Goal: Information Seeking & Learning: Find specific fact

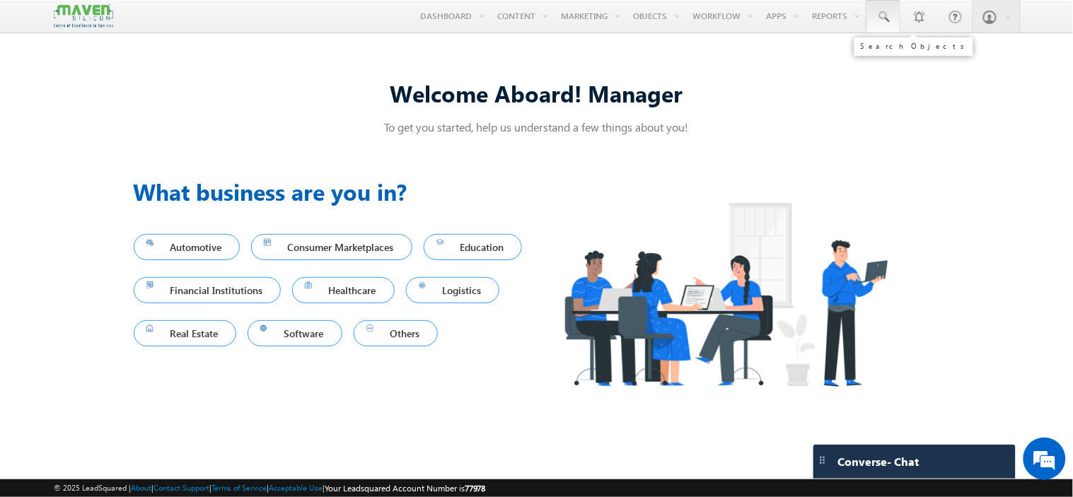
click at [888, 20] on span at bounding box center [883, 17] width 14 height 14
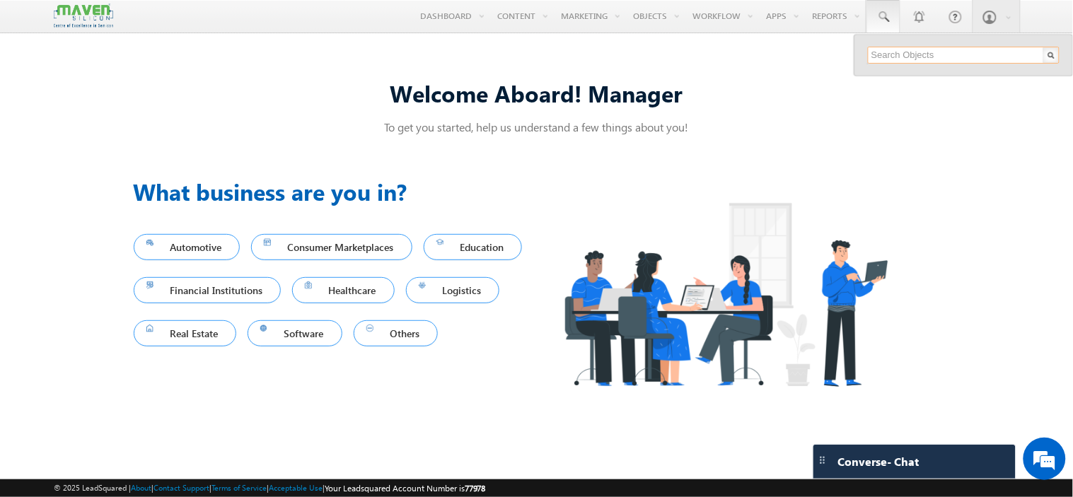
paste input "vamsimvk1@gmail.com"
click at [890, 57] on input "vamsimvk1@gmail.com" at bounding box center [964, 55] width 192 height 17
paste input "rg.naveen"
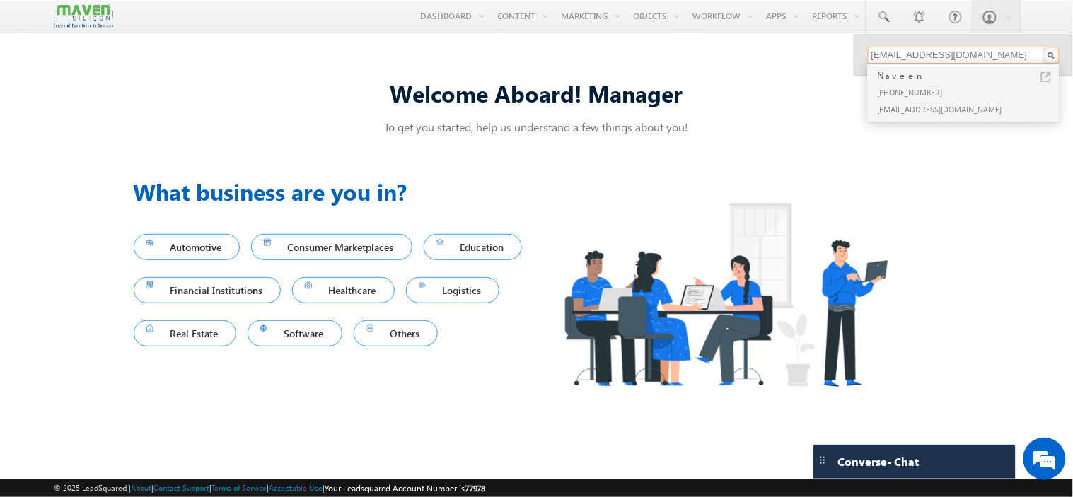
type input "rg.naveen@gmail.com"
click at [910, 93] on div "+91-9900950614" at bounding box center [970, 91] width 190 height 17
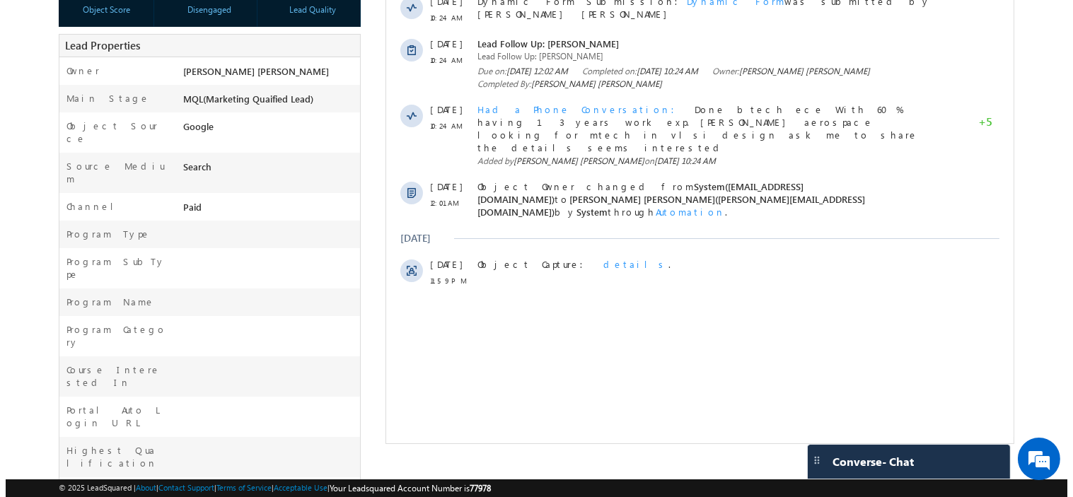
scroll to position [284, 0]
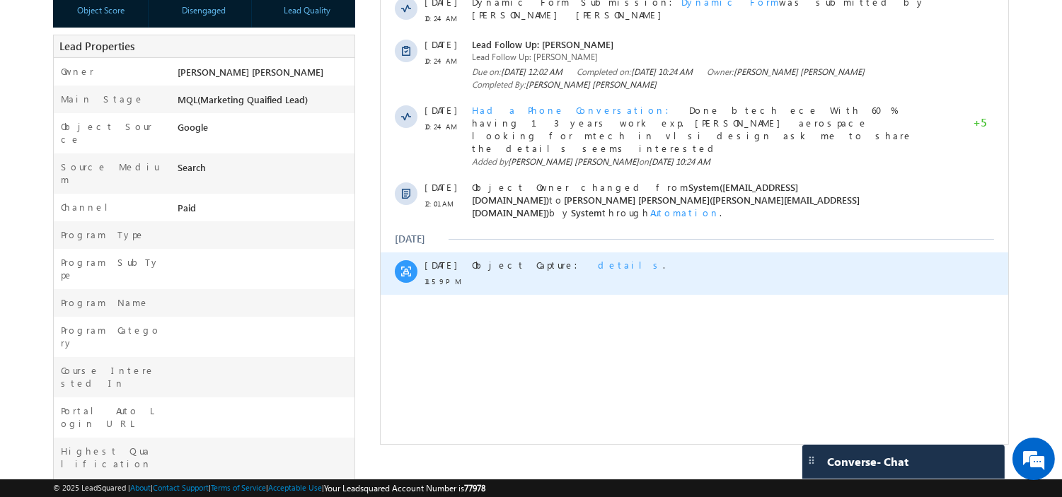
click at [597, 259] on span "details" at bounding box center [629, 265] width 65 height 12
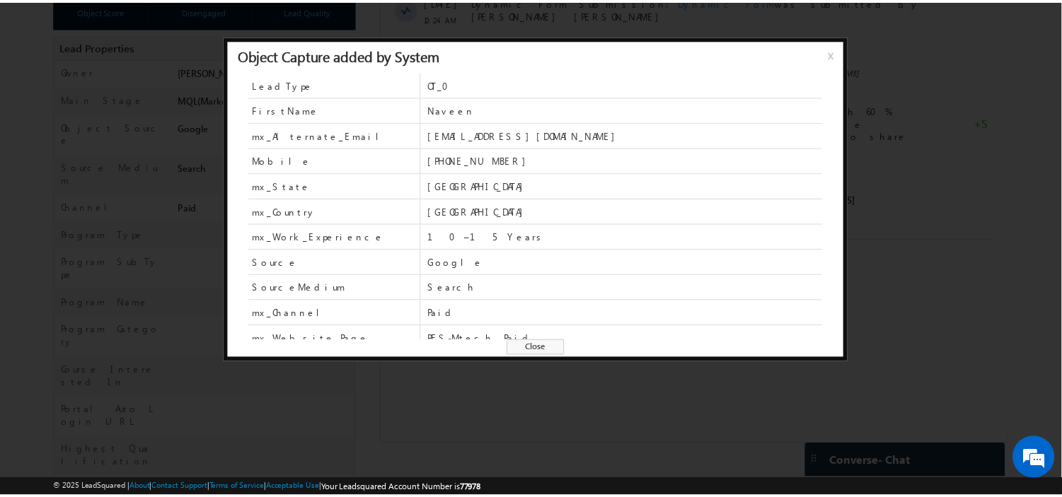
scroll to position [37, 0]
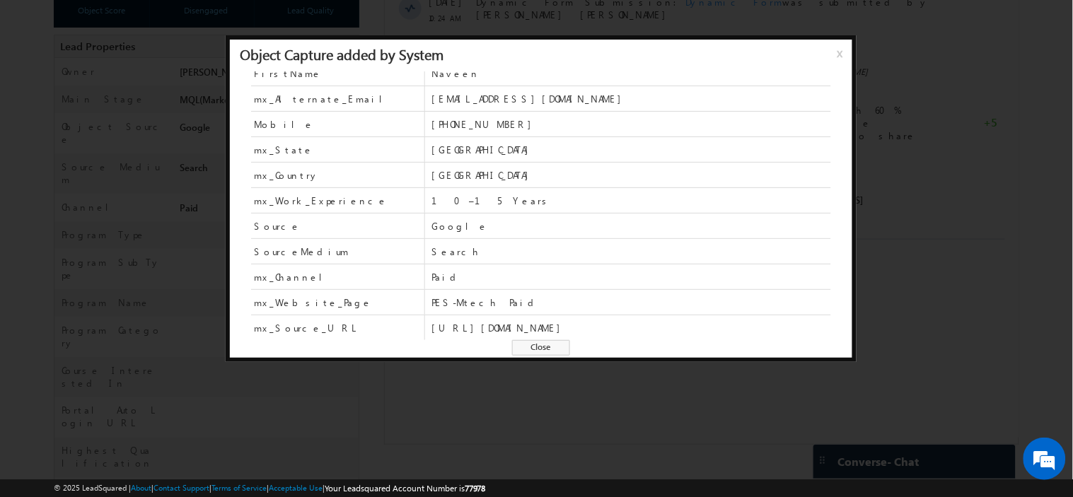
drag, startPoint x: 603, startPoint y: 328, endPoint x: 669, endPoint y: 332, distance: 66.7
click at [669, 332] on span "https://www.maven-silicon.com/mtech-in-vlsi-design/#contact-us" at bounding box center [631, 328] width 399 height 13
click at [664, 379] on div at bounding box center [536, 248] width 1073 height 497
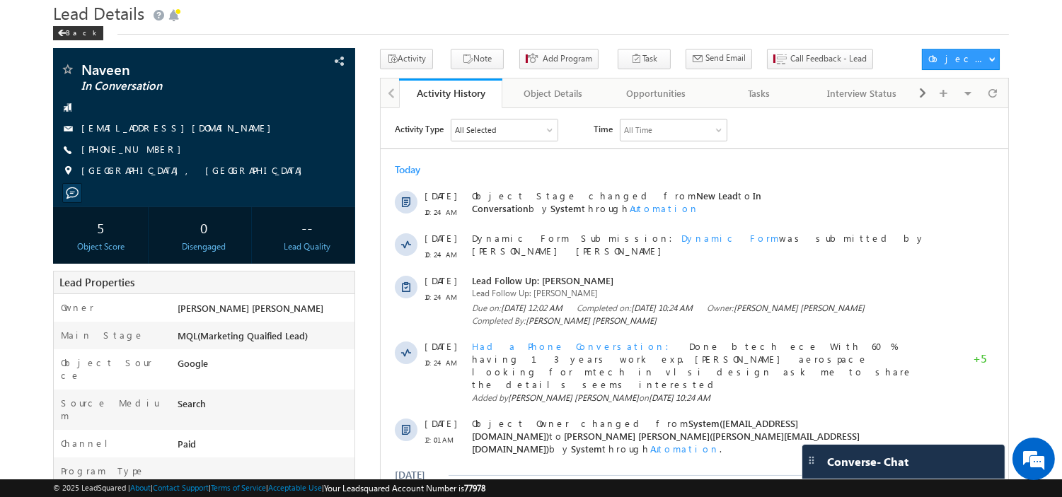
scroll to position [0, 0]
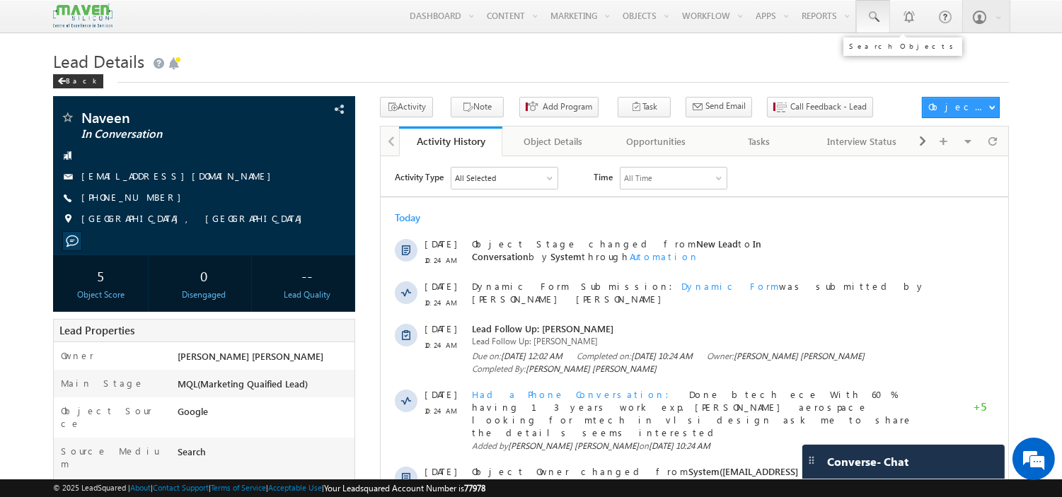
click at [872, 17] on span at bounding box center [873, 17] width 14 height 14
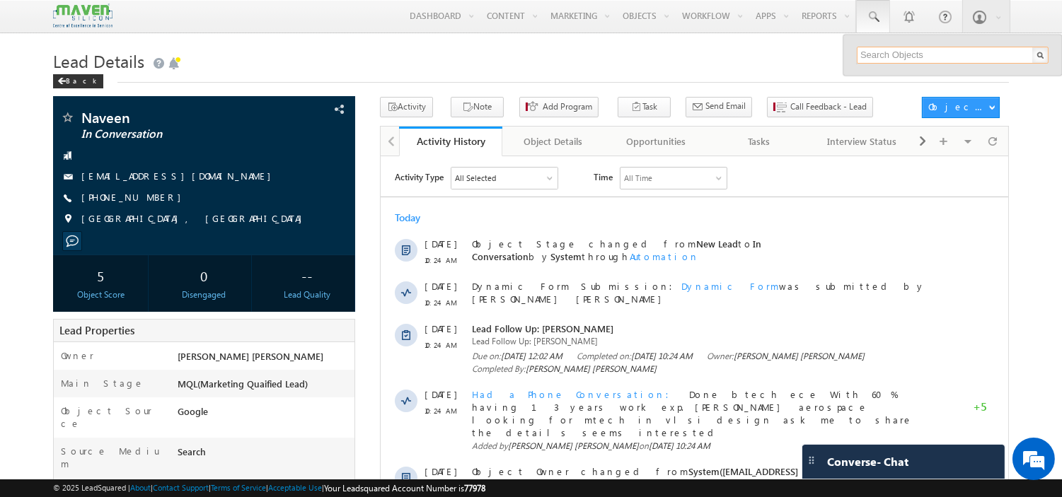
paste input "[EMAIL_ADDRESS][DOMAIN_NAME]"
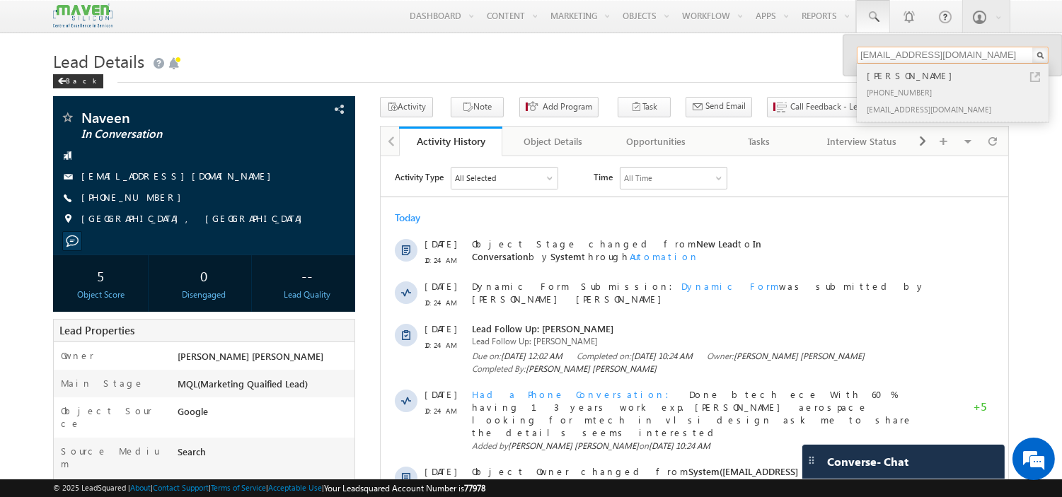
type input "[EMAIL_ADDRESS][DOMAIN_NAME]"
click at [935, 85] on div "[PHONE_NUMBER]" at bounding box center [959, 91] width 190 height 17
click at [910, 92] on div "[PHONE_NUMBER]" at bounding box center [959, 91] width 190 height 17
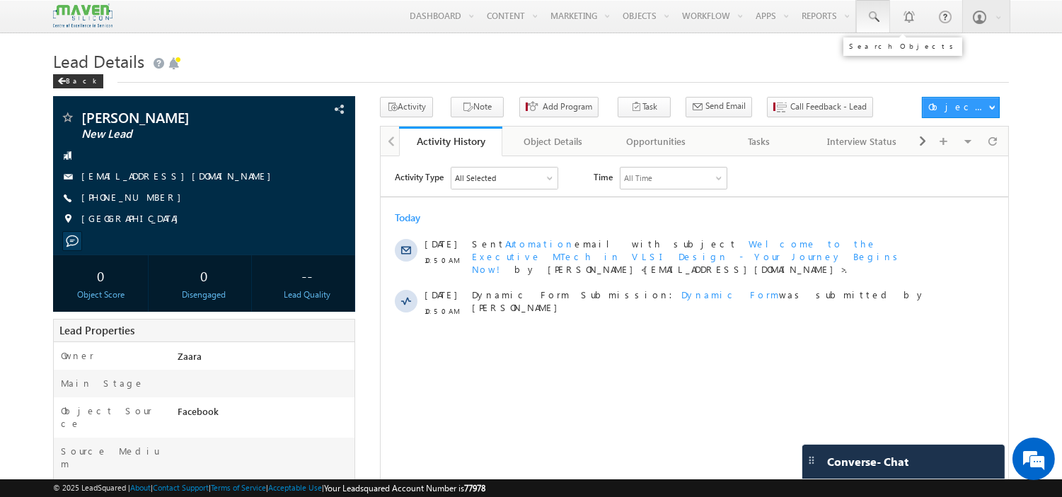
click at [861, 8] on link at bounding box center [873, 16] width 34 height 33
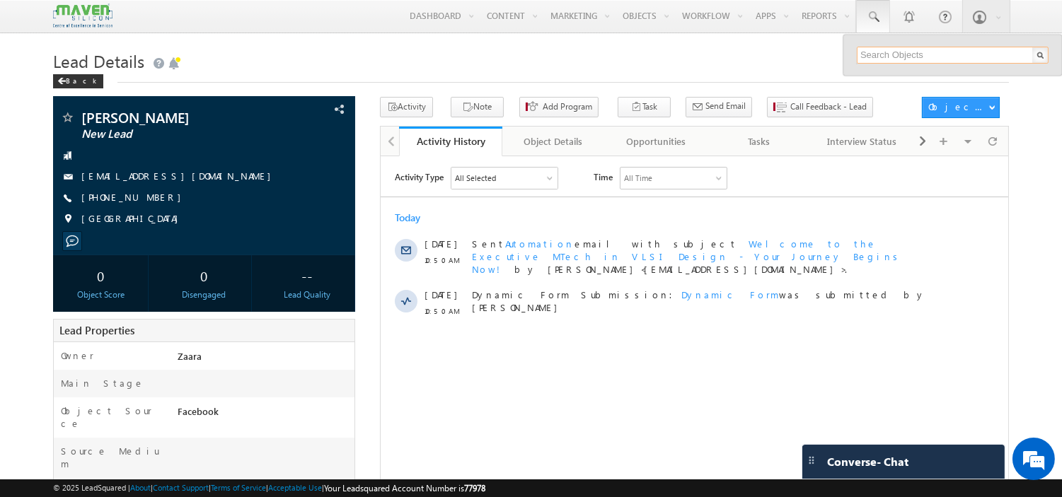
paste input "[EMAIL_ADDRESS][DOMAIN_NAME]"
type input "[EMAIL_ADDRESS][DOMAIN_NAME]"
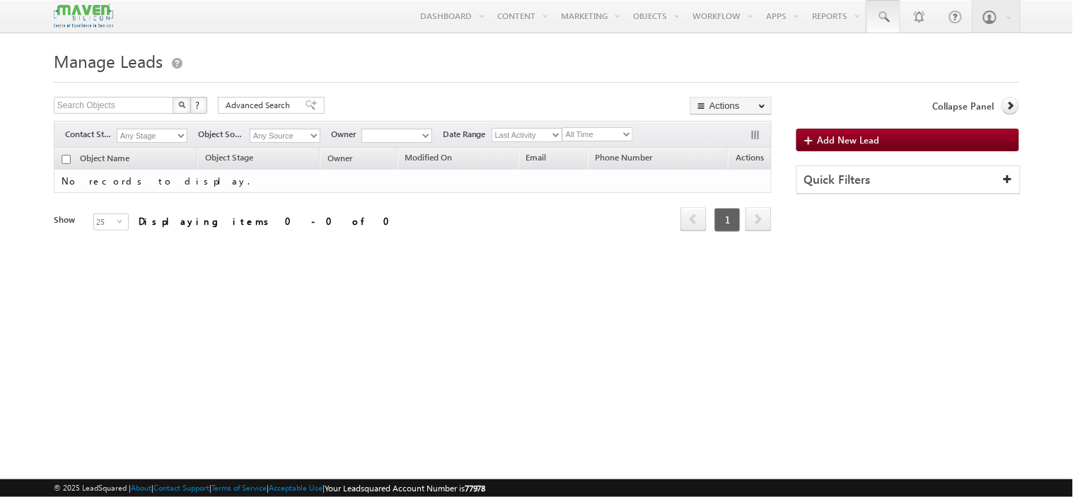
type input "11:49 PM"
type input "07/09/2025"
type input "05:49 AM"
type input "01/09/2025"
